Goal: Obtain resource: Obtain resource

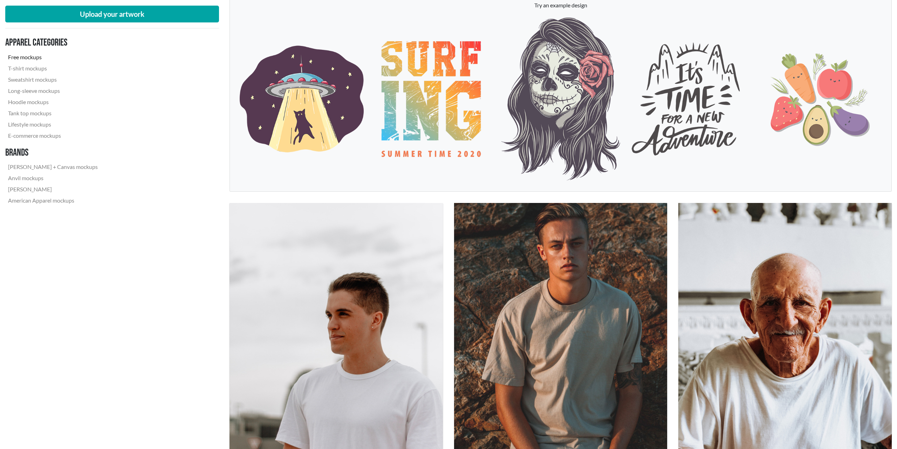
scroll to position [36, 0]
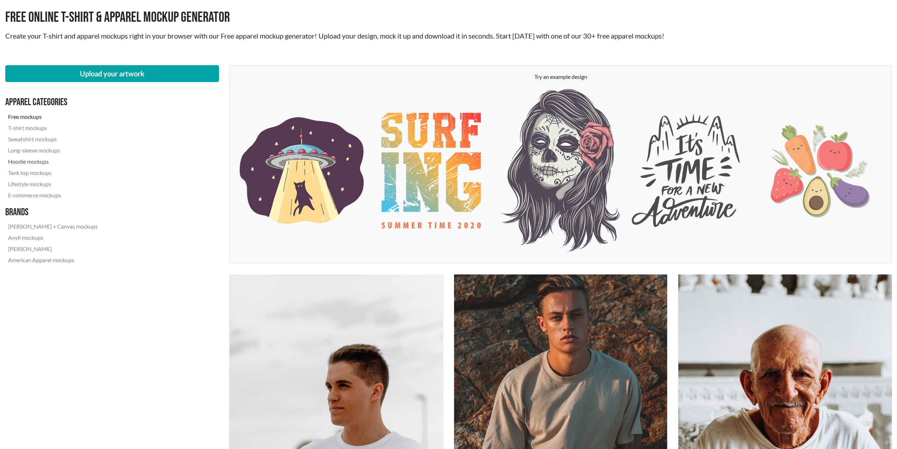
click at [46, 163] on link "Hoodie mockups" at bounding box center [52, 161] width 95 height 11
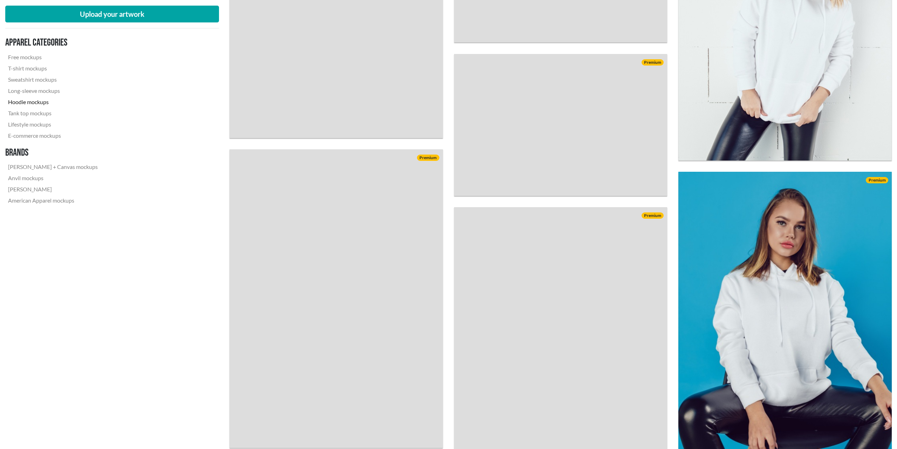
scroll to position [2072, 0]
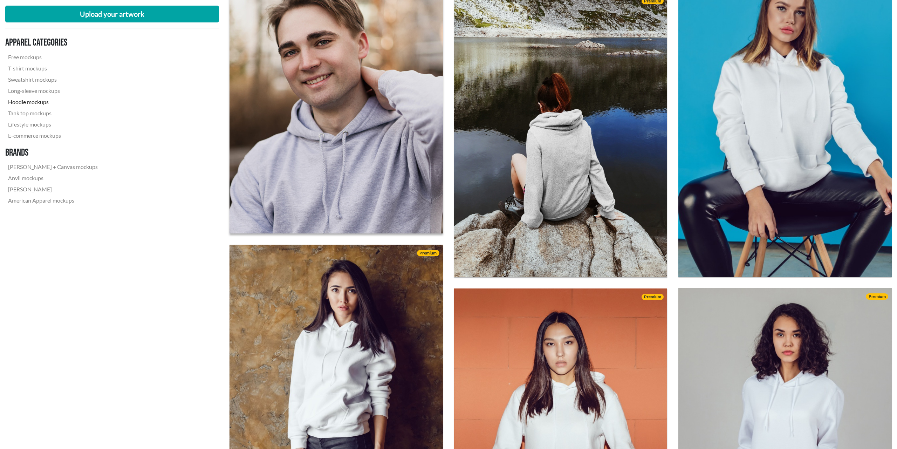
click at [372, 213] on img at bounding box center [336, 84] width 234 height 328
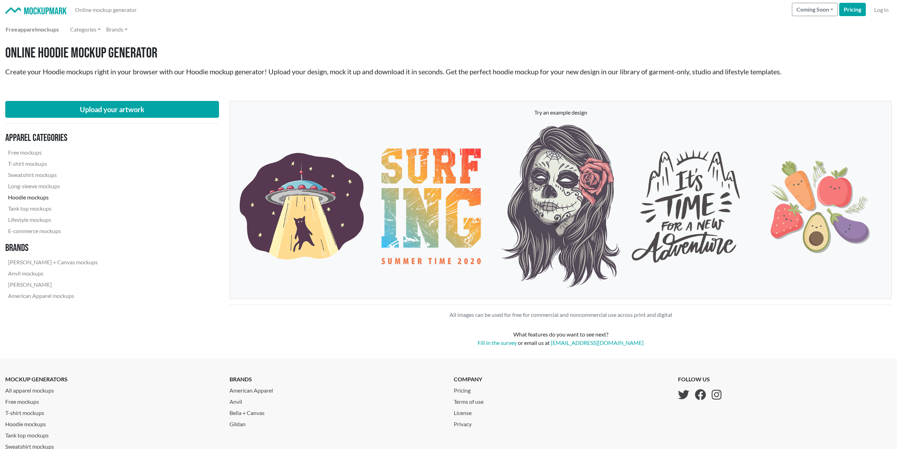
scroll to position [16, 0]
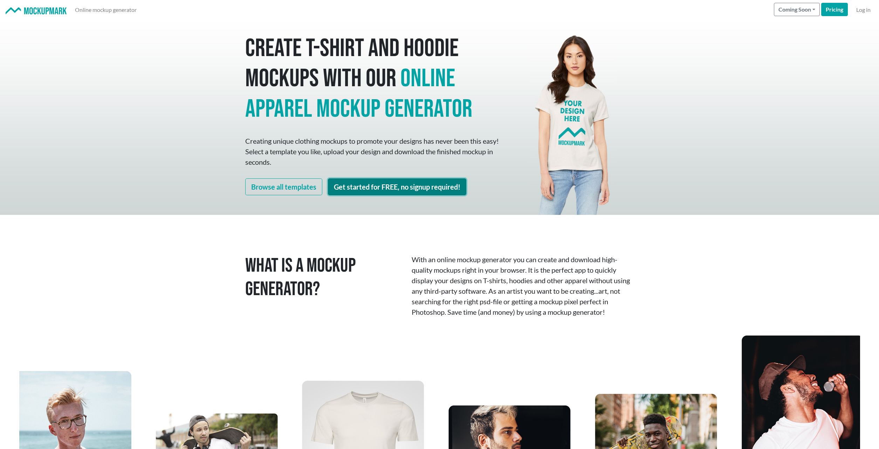
click at [392, 190] on link "Get started for FREE, no signup required!" at bounding box center [397, 186] width 138 height 17
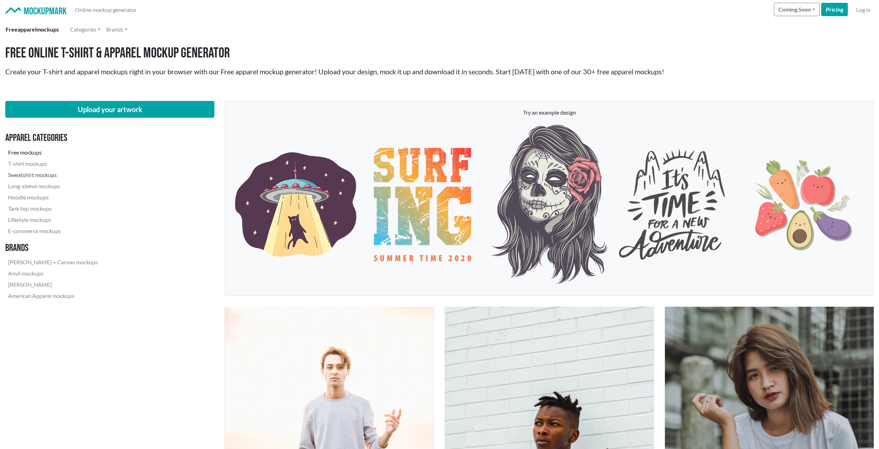
click at [54, 174] on link "Sweatshirt mockups" at bounding box center [52, 174] width 95 height 11
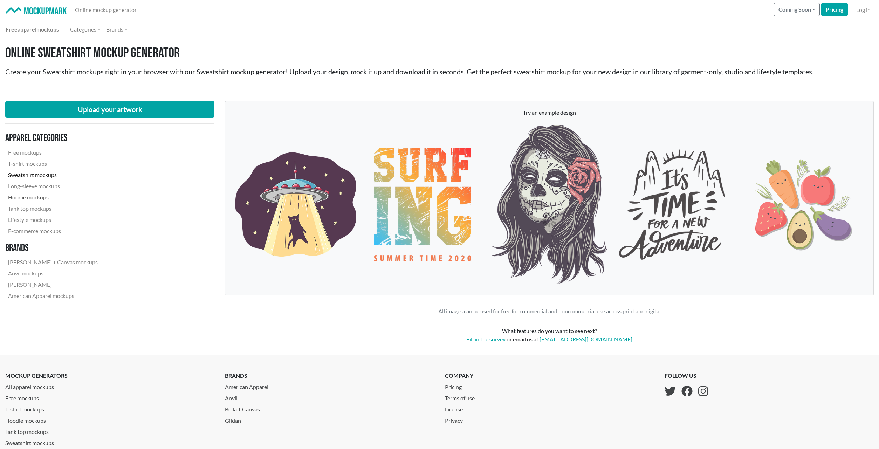
click at [42, 195] on link "Hoodie mockups" at bounding box center [52, 197] width 95 height 11
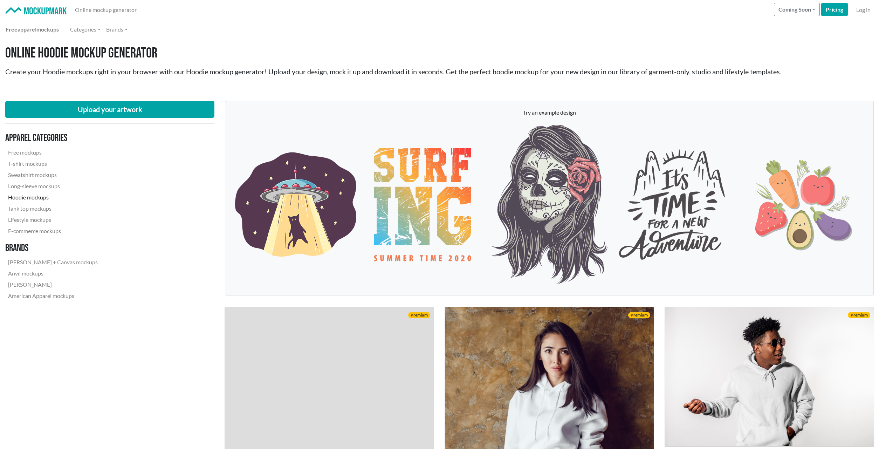
click at [39, 197] on link "Hoodie mockups" at bounding box center [52, 197] width 95 height 11
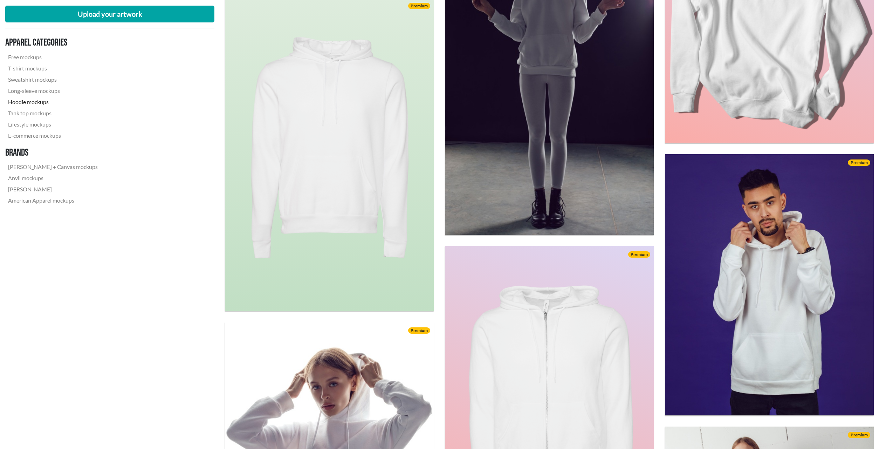
scroll to position [893, 0]
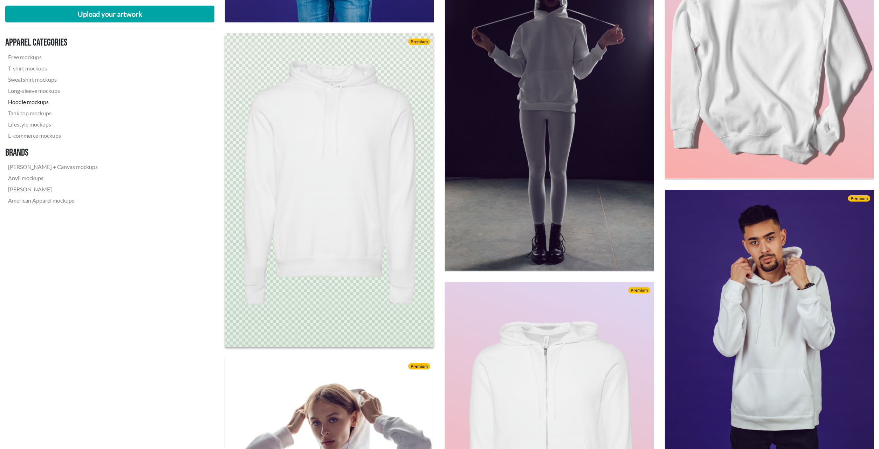
click at [312, 178] on img at bounding box center [328, 190] width 229 height 344
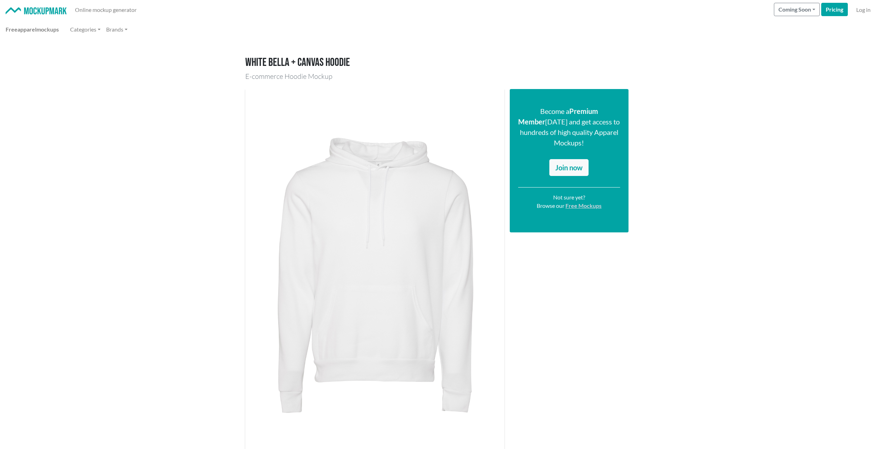
click at [578, 202] on link "Free Mockups" at bounding box center [583, 205] width 36 height 7
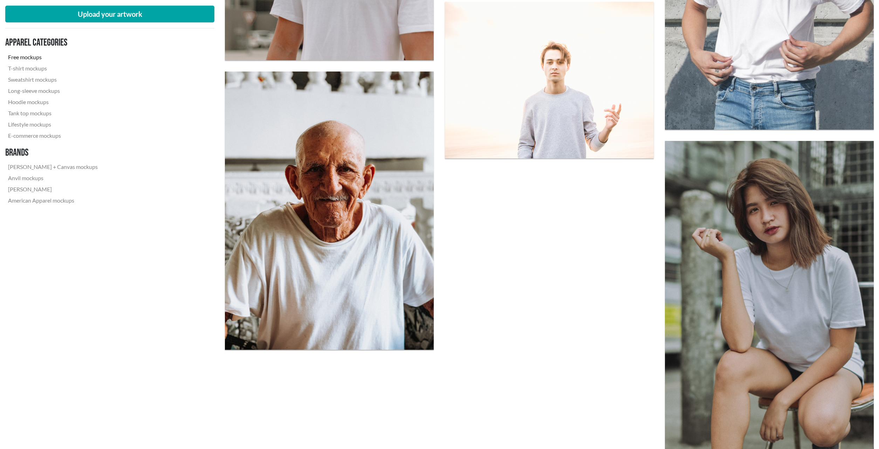
scroll to position [2144, 0]
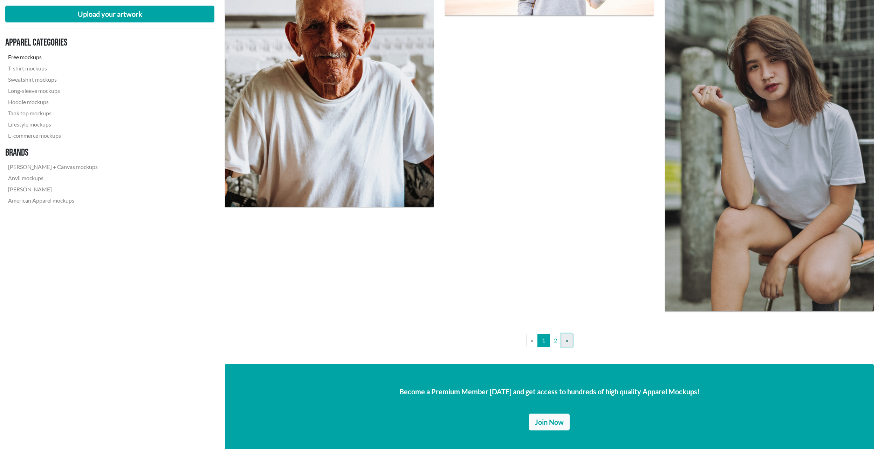
click at [562, 339] on link "» Next" at bounding box center [567, 339] width 12 height 13
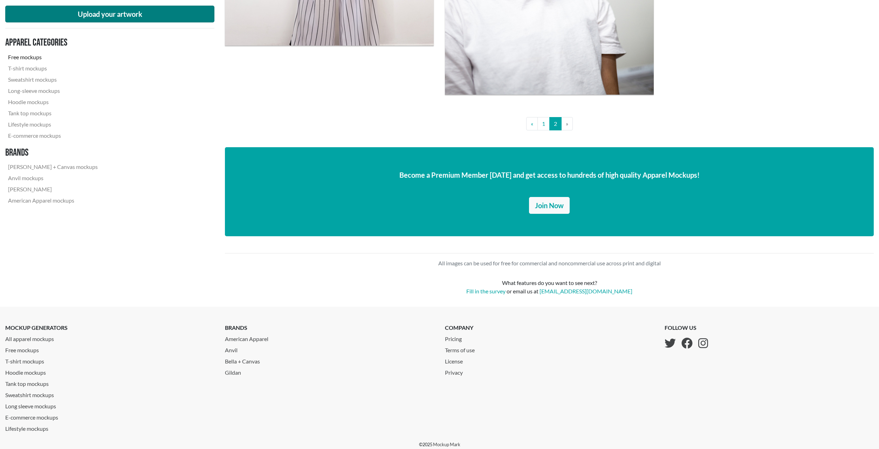
scroll to position [2144, 0]
